Goal: Check status: Check status

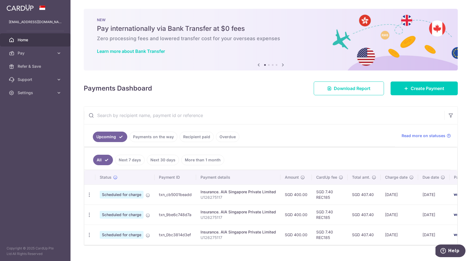
click at [131, 159] on link "Next 7 days" at bounding box center [129, 160] width 29 height 10
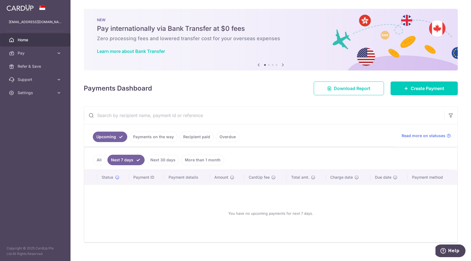
click at [105, 158] on li "All" at bounding box center [99, 160] width 12 height 10
click at [154, 136] on link "Payments on the way" at bounding box center [154, 137] width 48 height 10
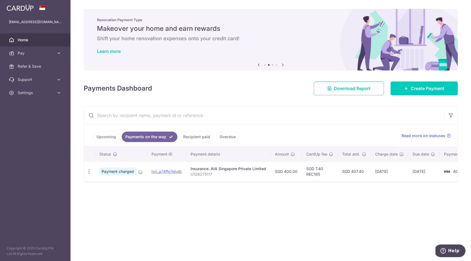
click at [107, 133] on link "Upcoming" at bounding box center [106, 137] width 27 height 10
